Goal: Information Seeking & Learning: Check status

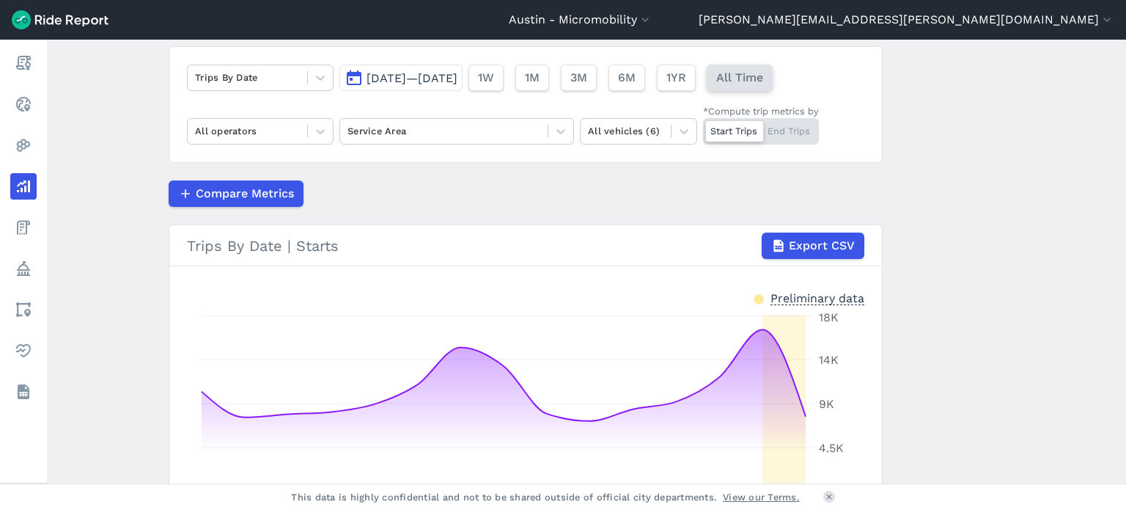
scroll to position [106, 0]
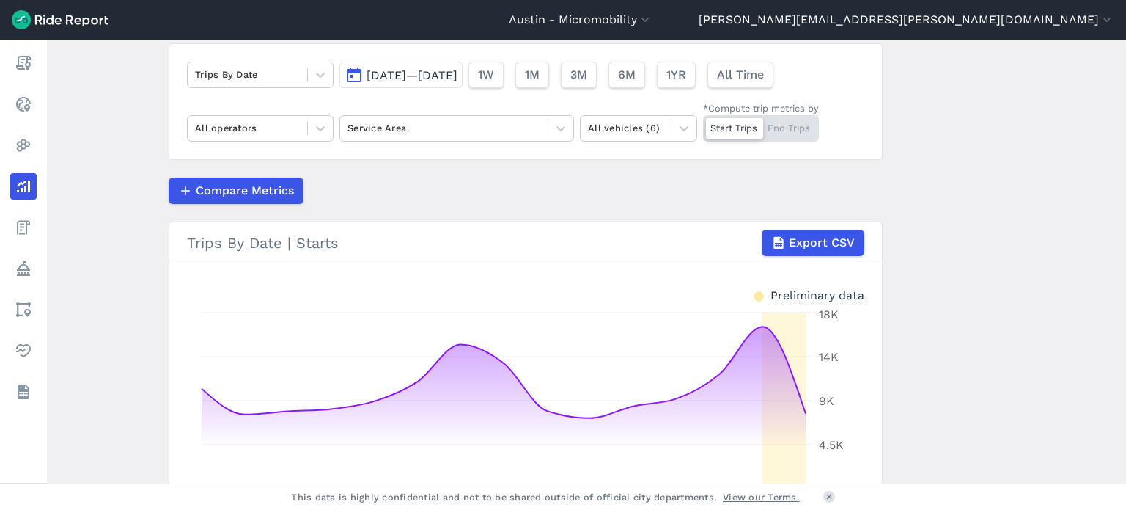
click at [425, 76] on span "[DATE]—[DATE]" at bounding box center [412, 75] width 91 height 14
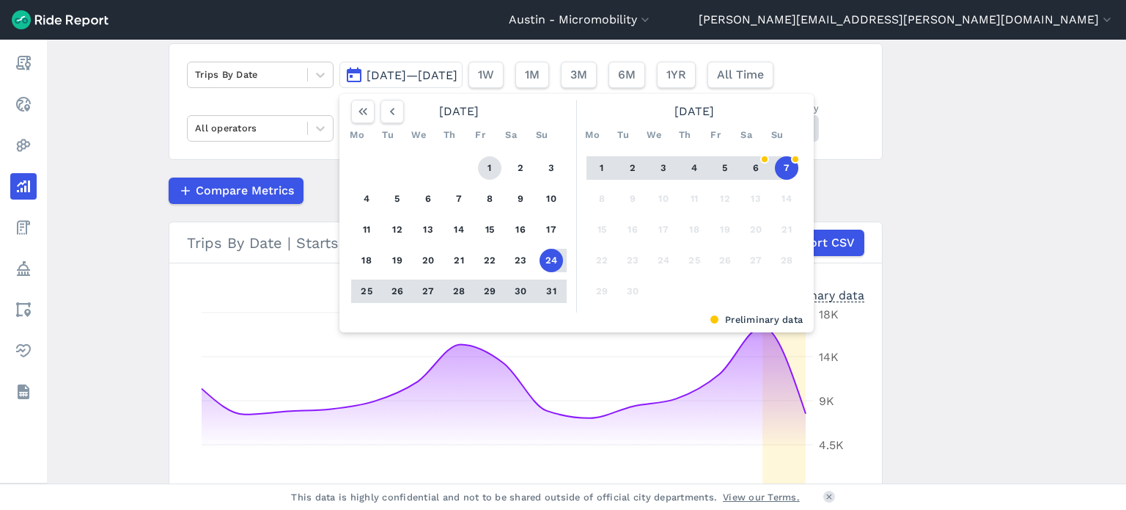
click at [492, 168] on button "1" at bounding box center [489, 167] width 23 height 23
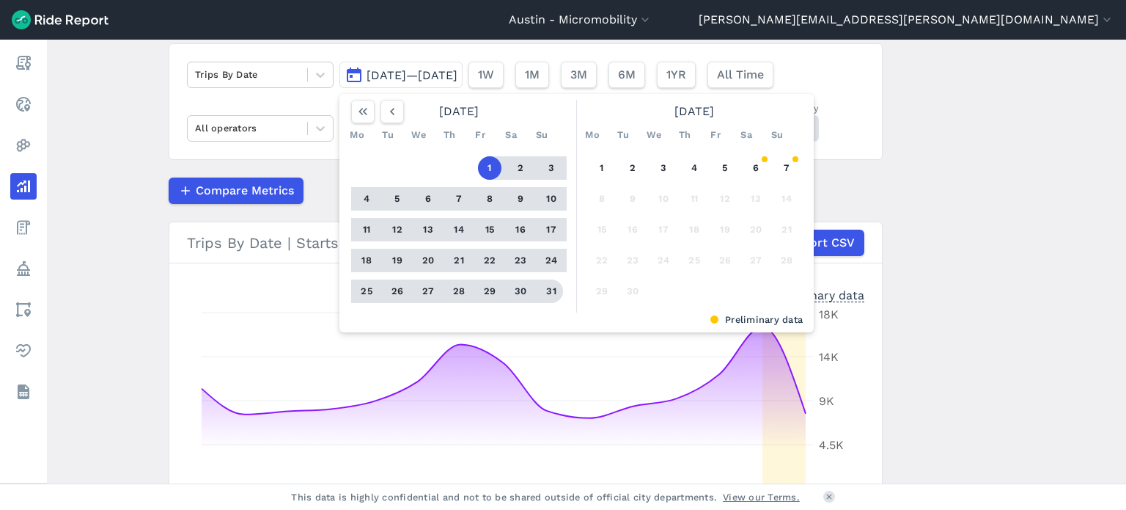
click at [551, 290] on button "31" at bounding box center [551, 290] width 23 height 23
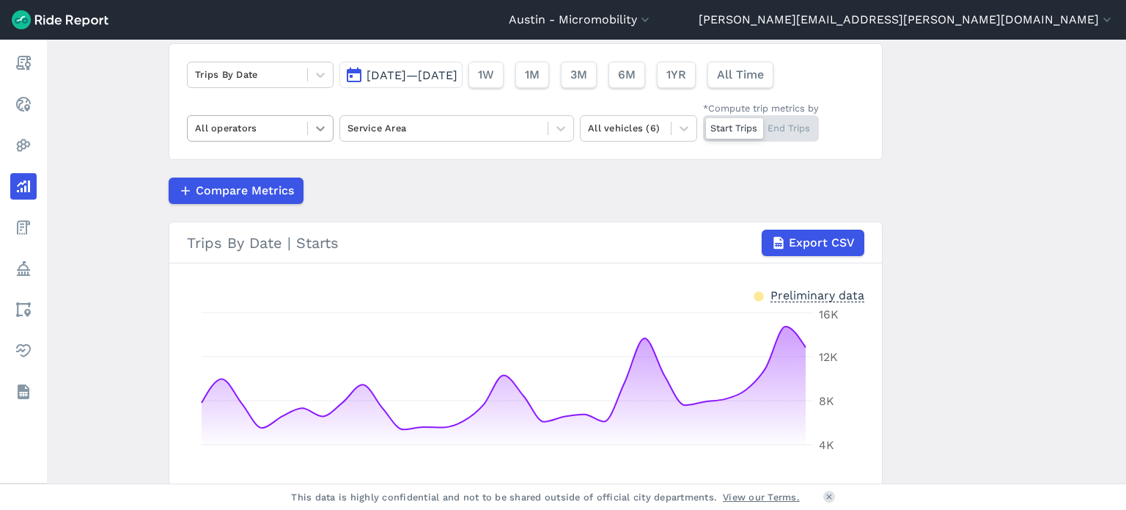
click at [314, 122] on icon at bounding box center [320, 128] width 15 height 15
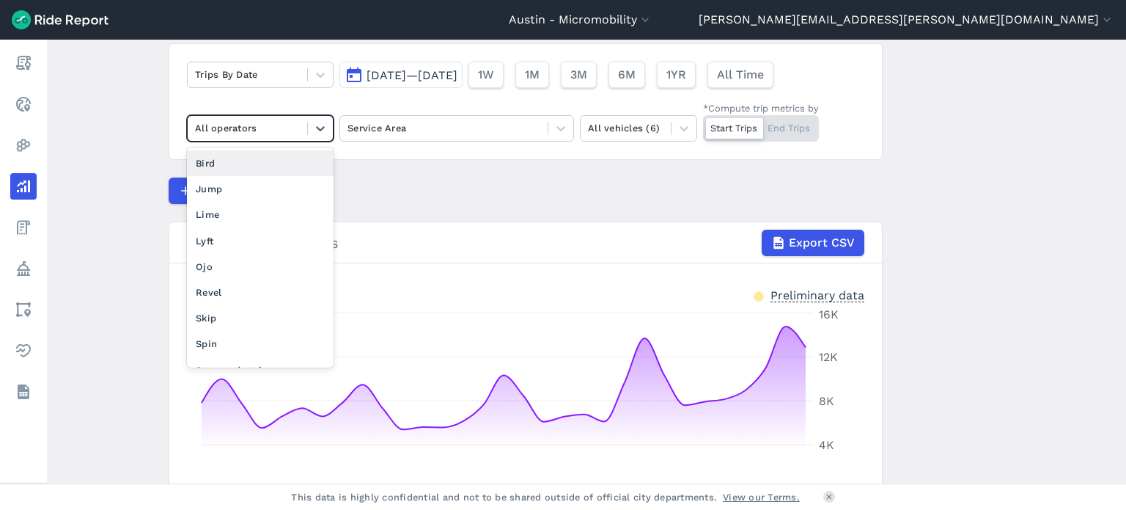
click at [244, 170] on div "Bird" at bounding box center [260, 163] width 147 height 26
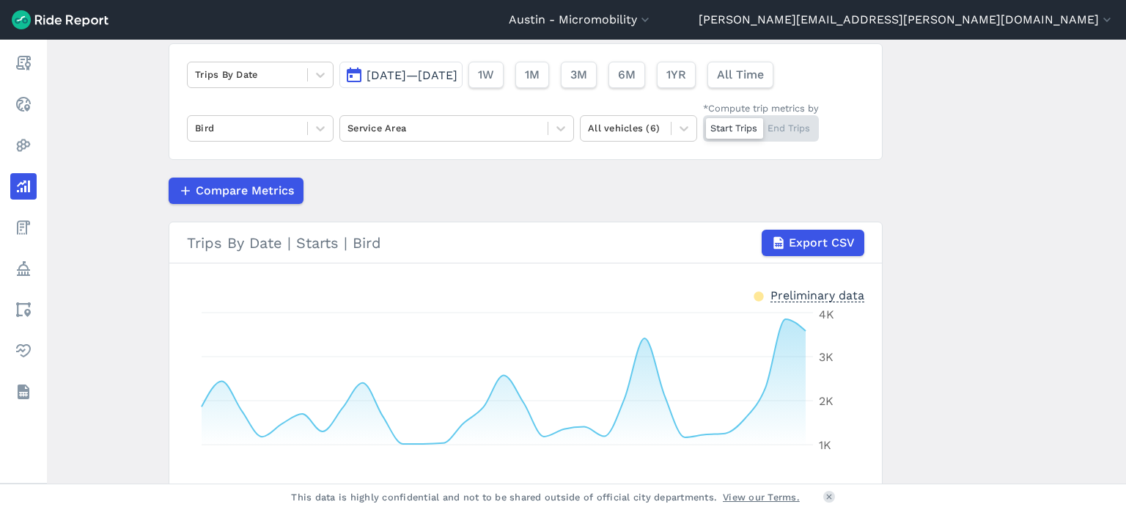
click at [794, 123] on div "Start Trips End Trips" at bounding box center [761, 128] width 116 height 26
click at [703, 123] on input "*Compute trip metrics by Start Trips End Trips" at bounding box center [703, 120] width 0 height 10
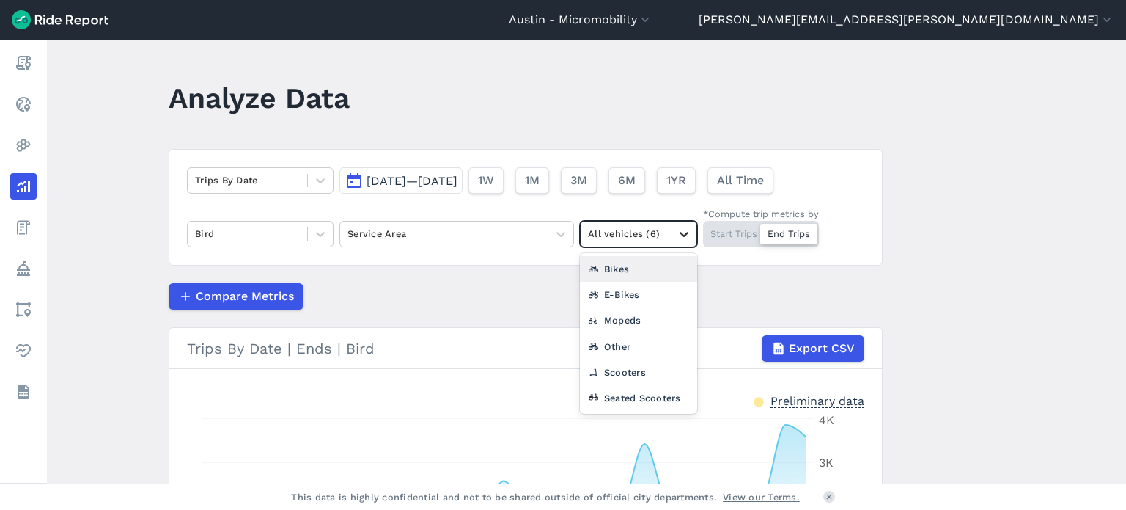
click at [683, 240] on icon at bounding box center [684, 234] width 15 height 15
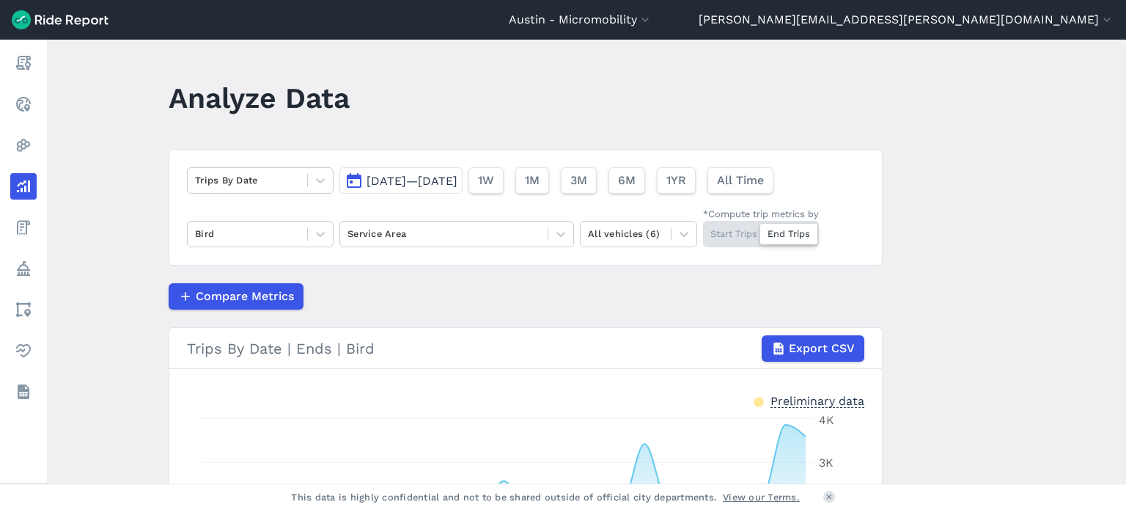
click at [932, 232] on main "Analyze Data Trips By Date [DATE]—[DATE] 1W 1M 3M 6M 1YR All Time Bird Service …" at bounding box center [586, 262] width 1079 height 444
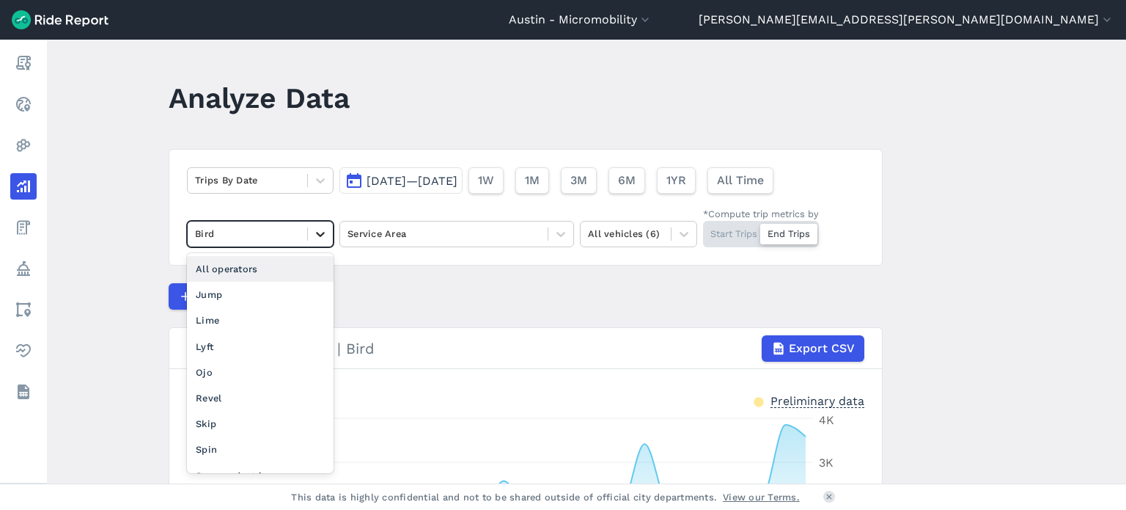
click at [315, 240] on icon at bounding box center [320, 234] width 15 height 15
click at [241, 319] on div "Lime" at bounding box center [260, 320] width 147 height 26
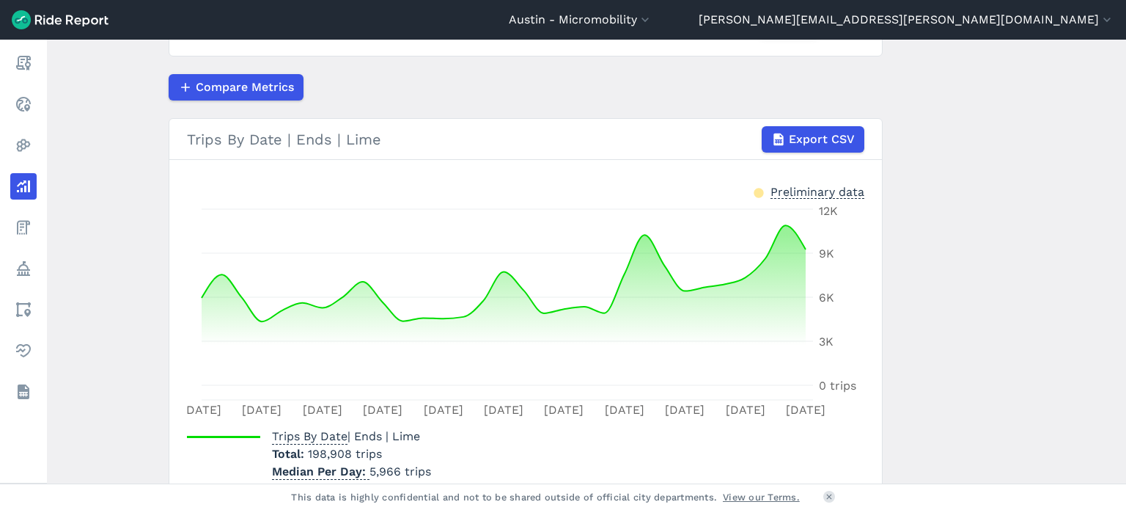
scroll to position [208, 0]
